Goal: Information Seeking & Learning: Learn about a topic

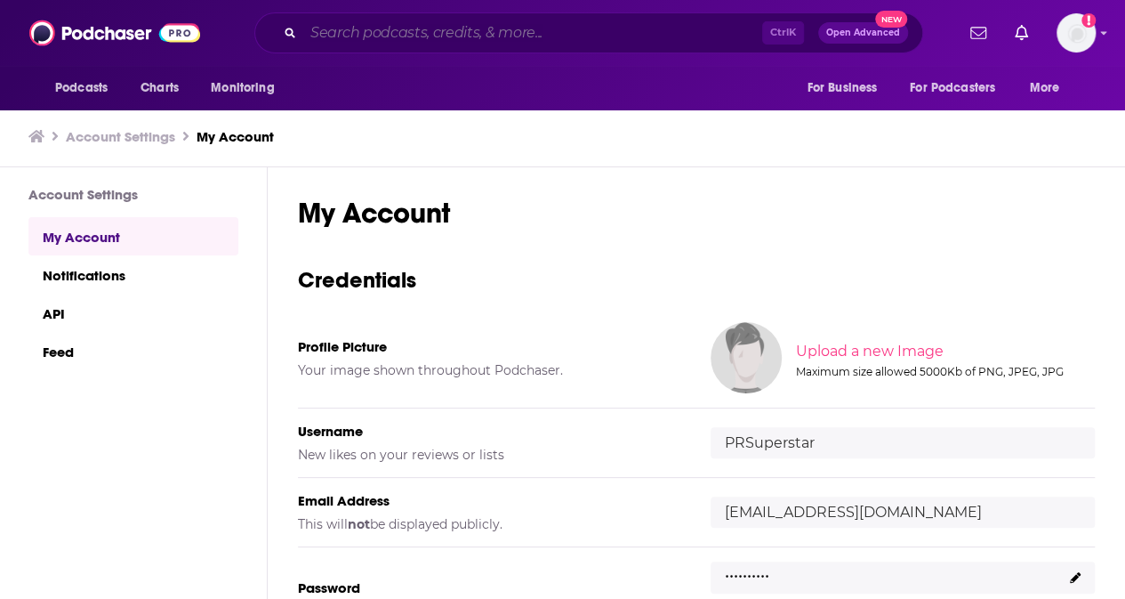
click at [367, 29] on input "Search podcasts, credits, & more..." at bounding box center [532, 33] width 459 height 28
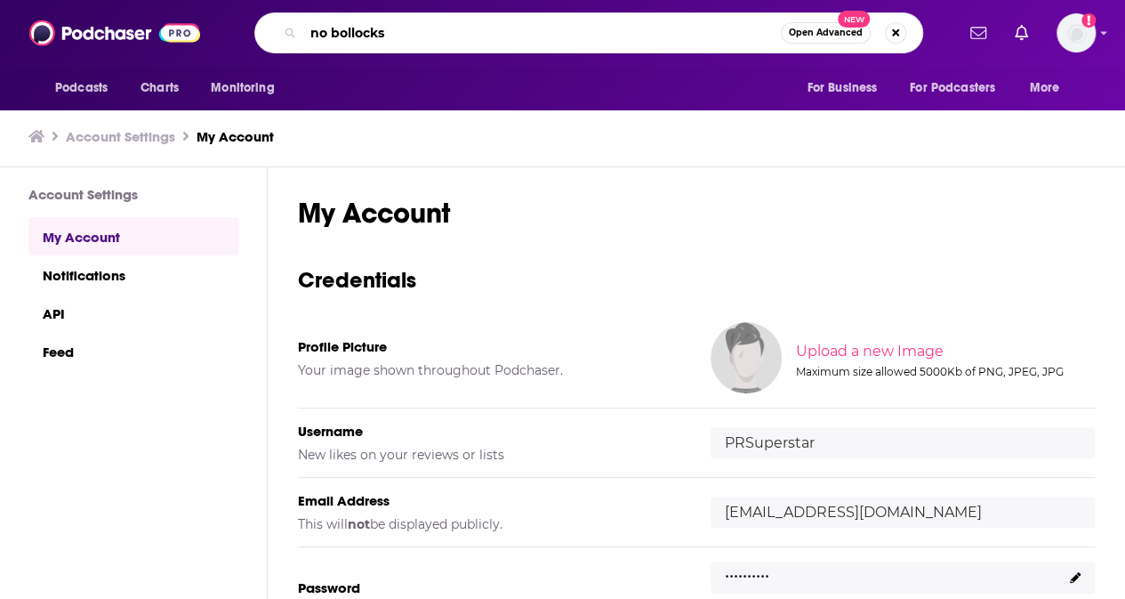
type input "no bollocks!"
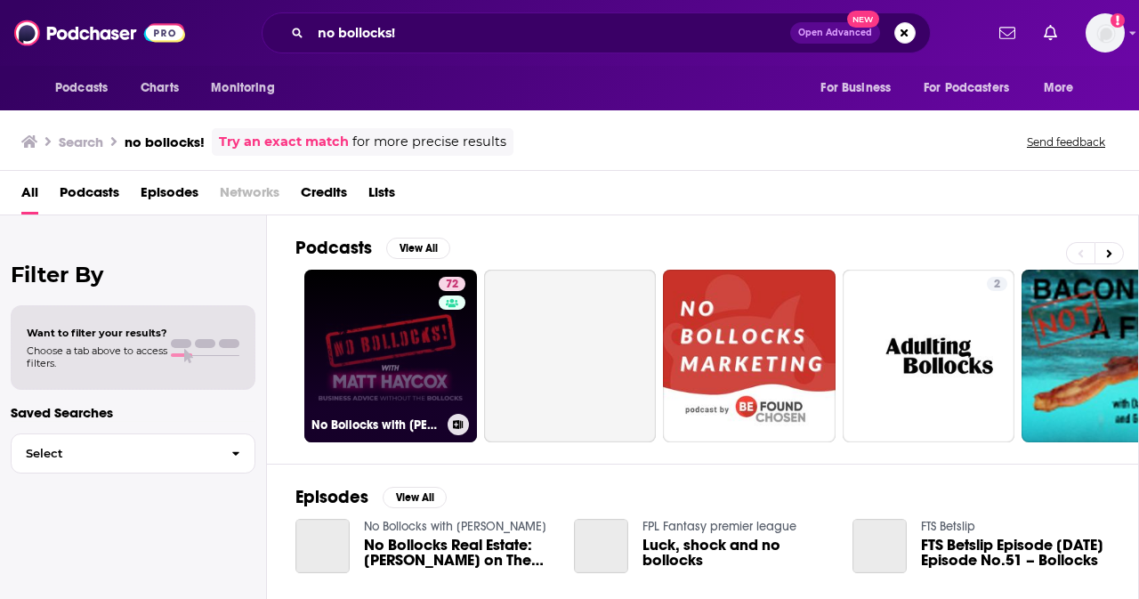
click at [386, 347] on link "72 No Bollocks with [PERSON_NAME]" at bounding box center [390, 356] width 173 height 173
